Goal: Task Accomplishment & Management: Manage account settings

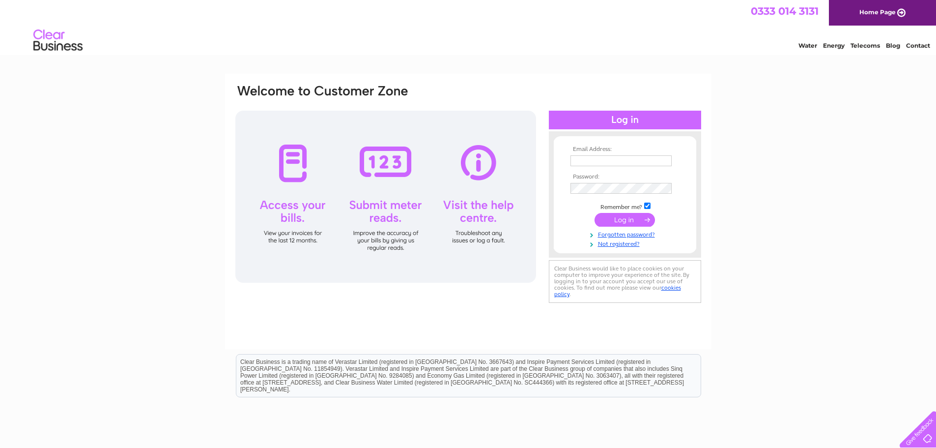
type input "[PERSON_NAME][EMAIL_ADDRESS][DOMAIN_NAME]"
click at [617, 220] on input "submit" at bounding box center [625, 220] width 60 height 14
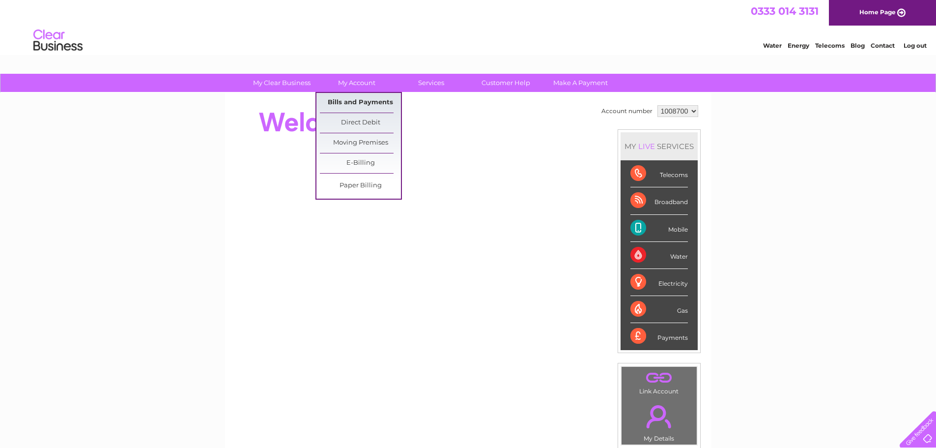
click at [360, 101] on link "Bills and Payments" at bounding box center [360, 103] width 81 height 20
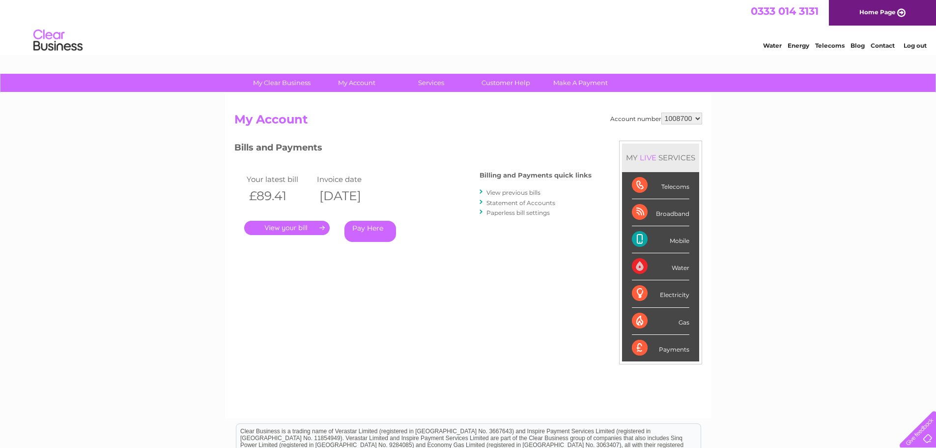
click at [302, 229] on link "." at bounding box center [287, 228] width 86 height 14
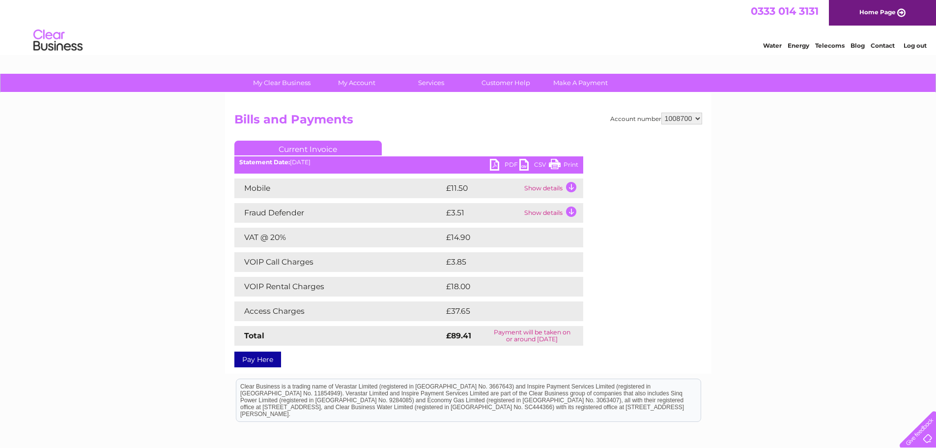
click at [500, 162] on link "PDF" at bounding box center [504, 166] width 29 height 14
click at [505, 164] on link "PDF" at bounding box center [504, 166] width 29 height 14
